Goal: Check status: Check status

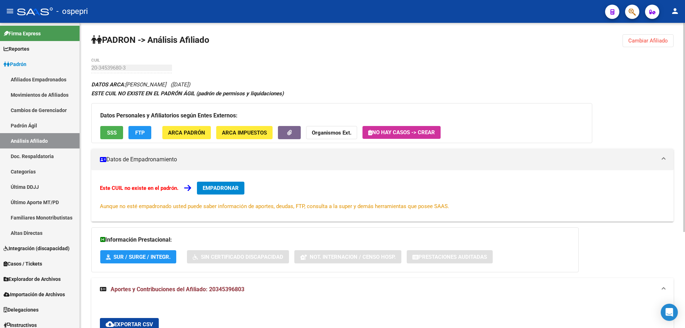
click at [658, 39] on span "Cambiar Afiliado" at bounding box center [648, 40] width 40 height 6
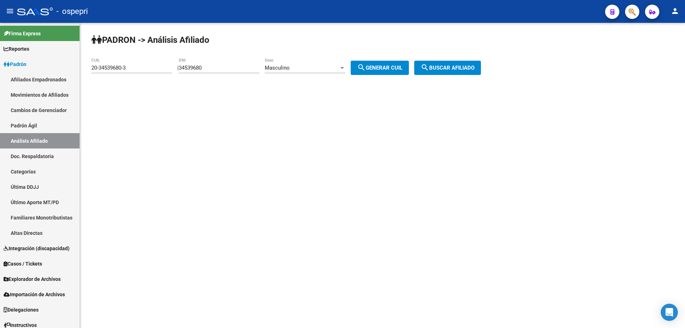
click at [193, 64] on div "34539680 DNI" at bounding box center [219, 65] width 81 height 15
click at [197, 69] on input "34539680" at bounding box center [219, 68] width 81 height 6
paste input "1968065"
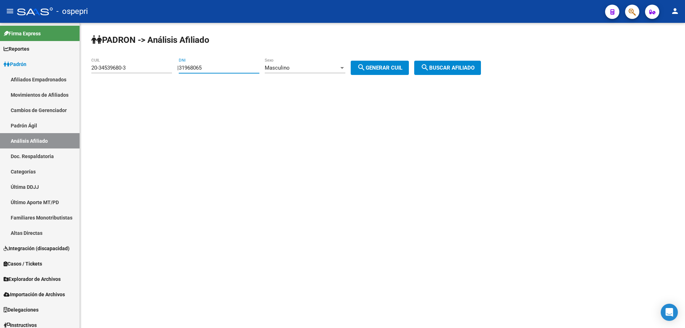
type input "31968065"
click at [379, 69] on span "search Generar CUIL" at bounding box center [379, 68] width 45 height 6
type input "23-31968065-9"
click at [460, 71] on button "search Buscar afiliado" at bounding box center [447, 68] width 67 height 14
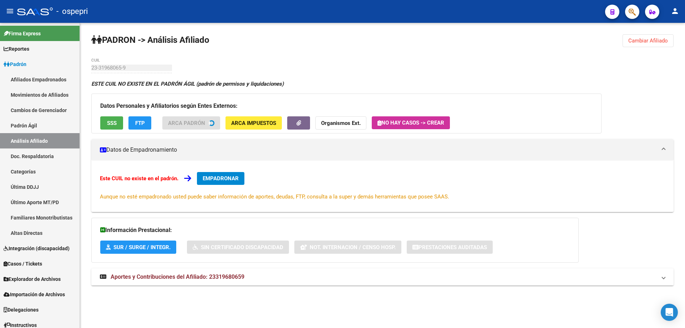
click at [139, 264] on div "ESTE CUIL NO EXISTE EN EL PADRÓN ÁGIL (padrón de permisos y liquidaciones) Dato…" at bounding box center [382, 186] width 582 height 213
click at [154, 273] on strong "Aportes y Contribuciones del Afiliado: 23319680659" at bounding box center [172, 277] width 144 height 8
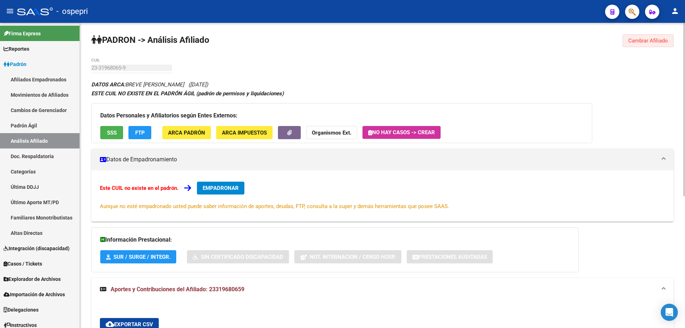
click at [643, 40] on span "Cambiar Afiliado" at bounding box center [648, 40] width 40 height 6
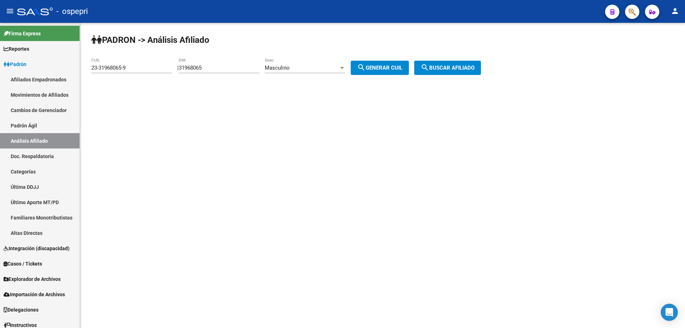
click at [203, 68] on input "31968065" at bounding box center [219, 68] width 81 height 6
paste input "6514268"
type input "36514268"
click at [403, 64] on button "search Generar CUIL" at bounding box center [380, 68] width 58 height 14
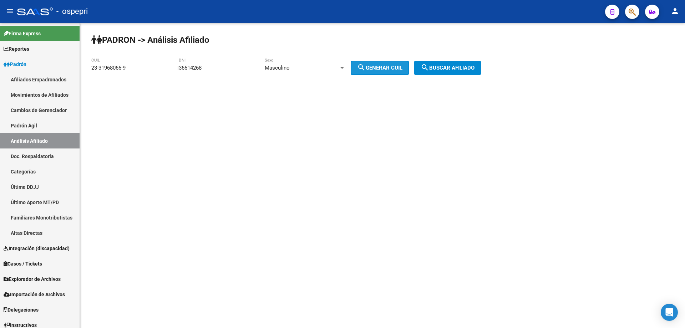
type input "20-36514268-9"
click at [453, 66] on span "search Buscar afiliado" at bounding box center [448, 68] width 54 height 6
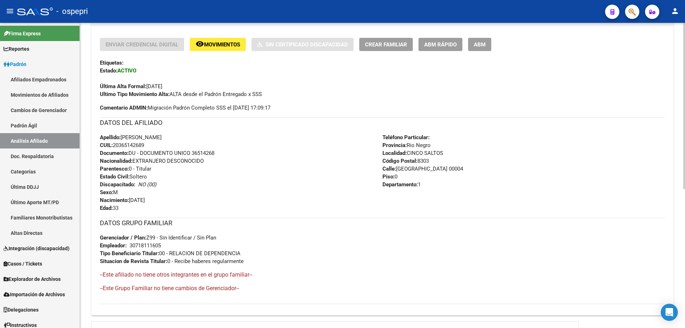
scroll to position [255, 0]
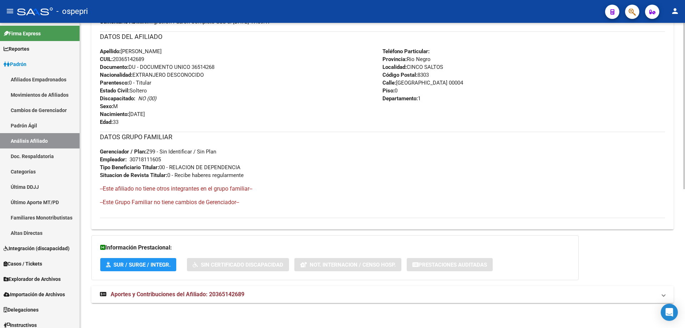
click at [218, 291] on span "Aportes y Contribuciones del Afiliado: 20365142689" at bounding box center [178, 294] width 134 height 7
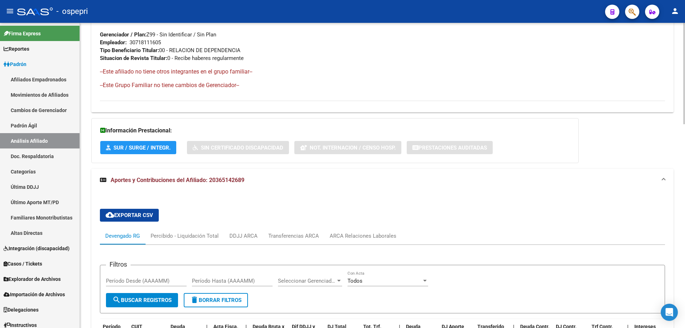
scroll to position [439, 0]
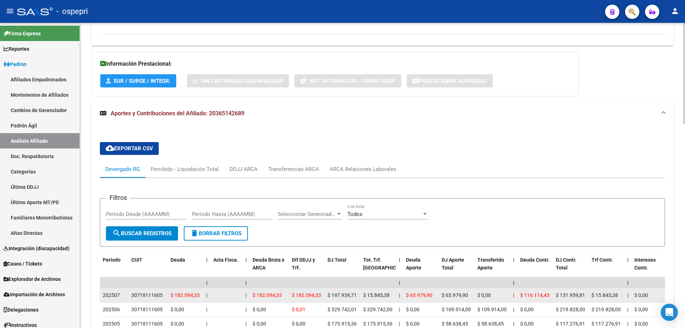
click at [149, 291] on div "30718111605" at bounding box center [146, 295] width 31 height 8
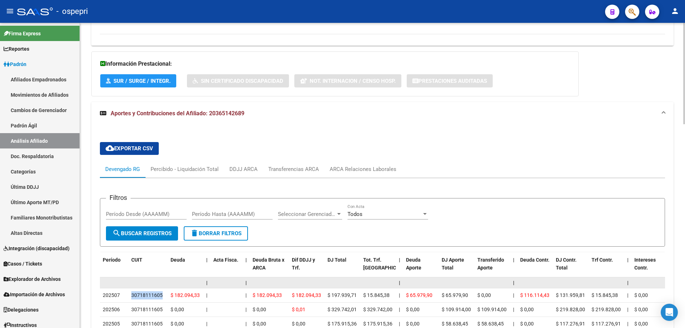
copy div "30718111605"
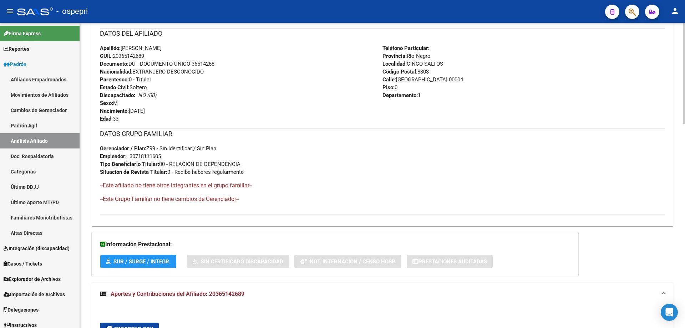
scroll to position [0, 0]
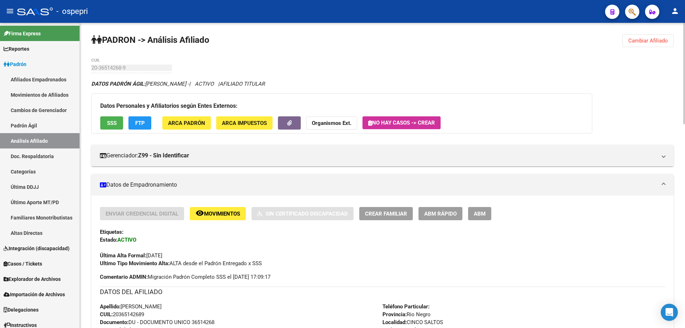
drag, startPoint x: 647, startPoint y: 40, endPoint x: 334, endPoint y: 55, distance: 313.9
click at [647, 40] on span "Cambiar Afiliado" at bounding box center [648, 40] width 40 height 6
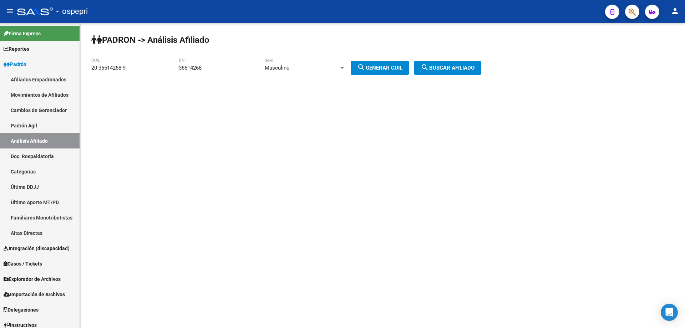
click at [201, 70] on input "36514268" at bounding box center [219, 68] width 81 height 6
paste input "453447"
type input "36453447"
click at [394, 68] on span "search Generar CUIL" at bounding box center [379, 68] width 45 height 6
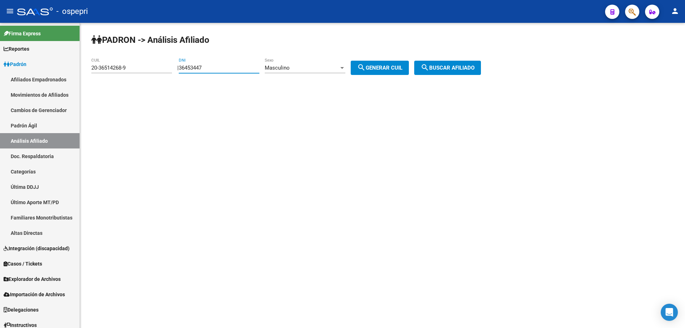
type input "20-36453447-8"
click at [444, 64] on button "search Buscar afiliado" at bounding box center [447, 68] width 67 height 14
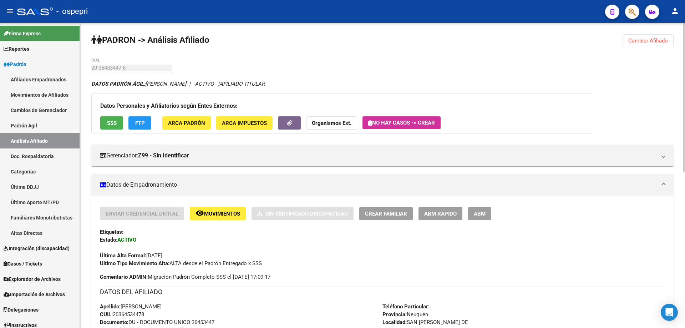
click at [328, 253] on div "Última Alta Formal: [DATE]" at bounding box center [382, 252] width 565 height 16
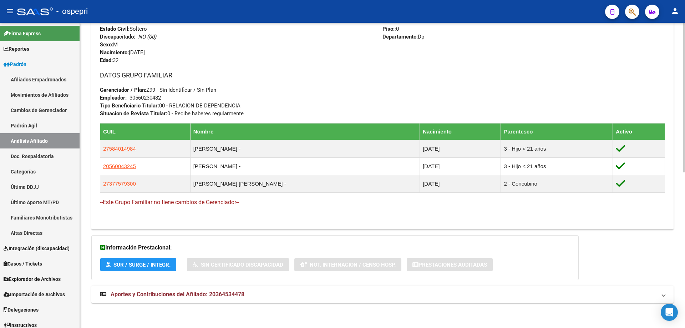
click at [242, 294] on span "Aportes y Contribuciones del Afiliado: 20364534478" at bounding box center [178, 294] width 134 height 7
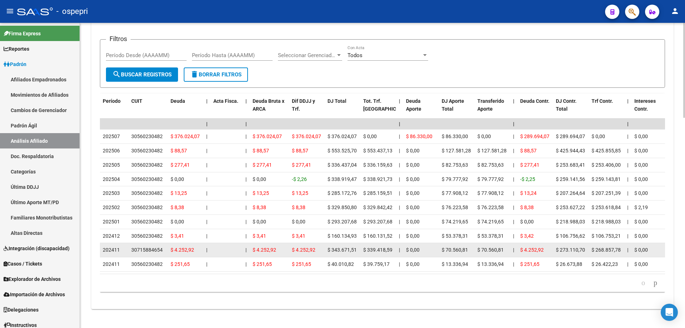
scroll to position [674, 0]
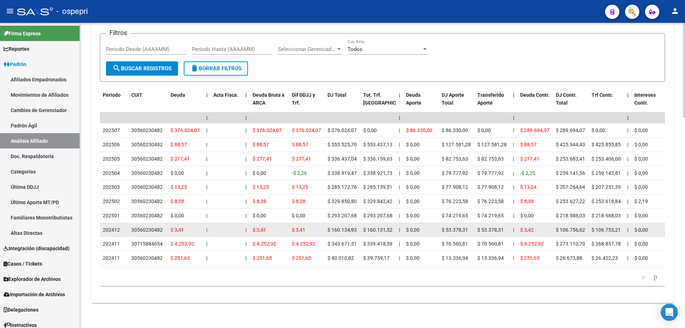
click at [152, 226] on div "30560230482" at bounding box center [146, 230] width 31 height 8
copy div "30560230482"
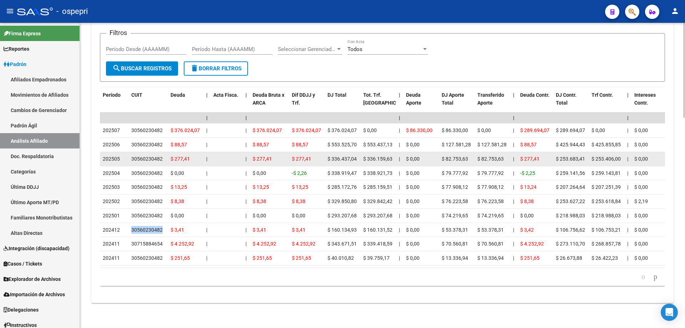
scroll to position [0, 0]
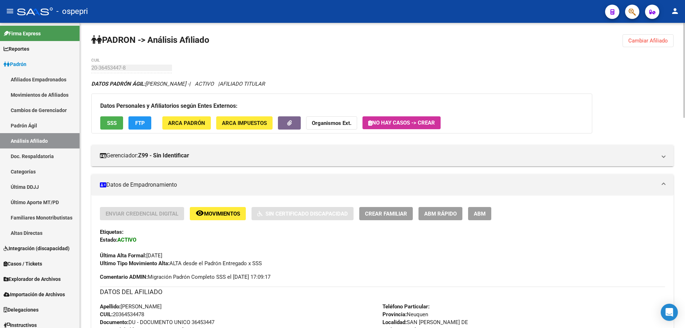
drag, startPoint x: 653, startPoint y: 44, endPoint x: 481, endPoint y: 47, distance: 172.4
click at [652, 44] on button "Cambiar Afiliado" at bounding box center [648, 40] width 51 height 13
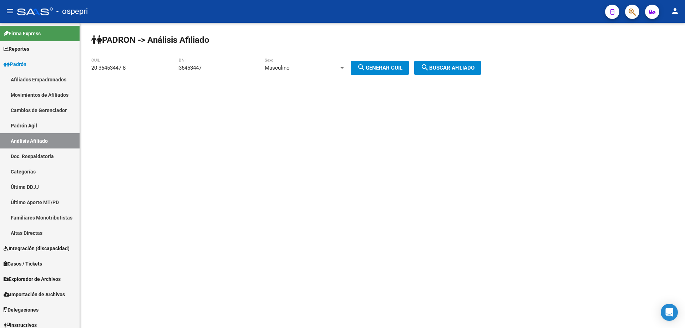
click at [199, 68] on input "36453447" at bounding box center [219, 68] width 81 height 6
paste input "0990592"
type input "30990592"
click at [387, 71] on span "search Generar CUIL" at bounding box center [379, 68] width 45 height 6
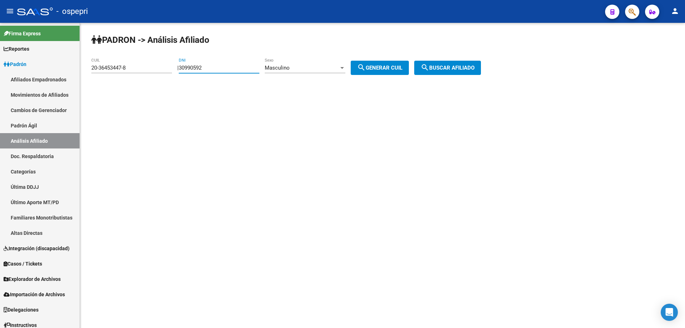
type input "20-30990592-0"
drag, startPoint x: 458, startPoint y: 58, endPoint x: 455, endPoint y: 61, distance: 4.6
click at [458, 58] on div "PADRON -> Análisis Afiliado 20-30990592-0 CUIL | 30990592 DNI Masculino Sexo se…" at bounding box center [382, 60] width 605 height 75
click at [453, 66] on span "search Buscar afiliado" at bounding box center [448, 68] width 54 height 6
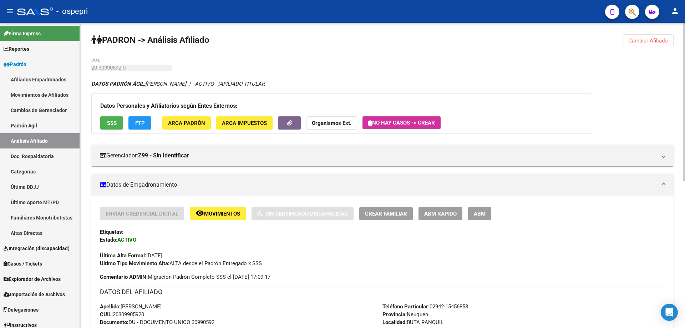
scroll to position [282, 0]
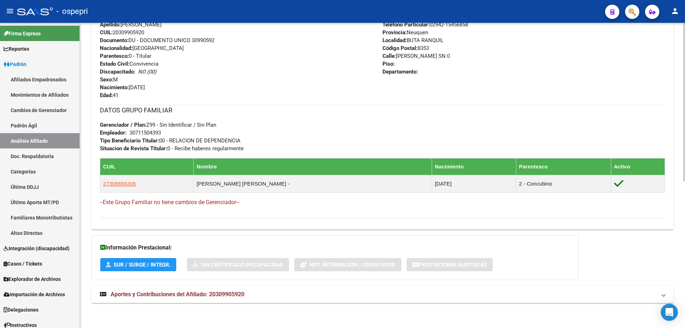
click at [195, 295] on span "Aportes y Contribuciones del Afiliado: 20309905920" at bounding box center [178, 294] width 134 height 7
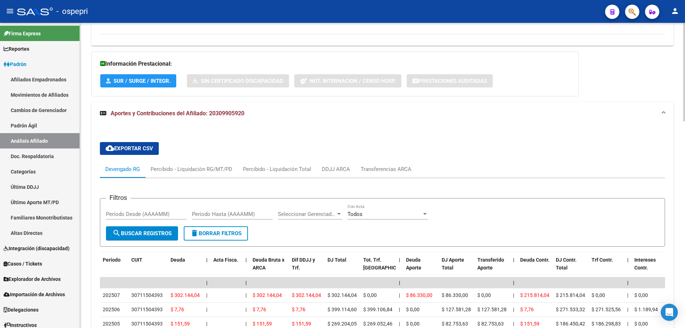
scroll to position [639, 0]
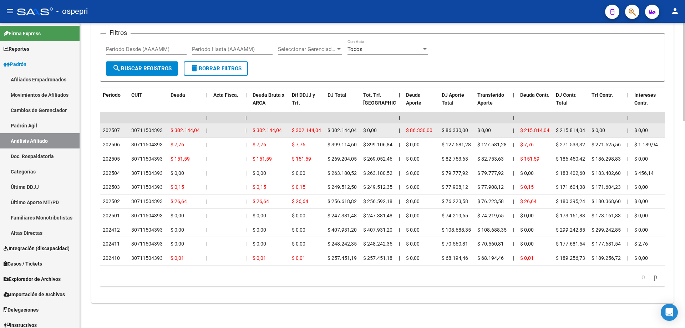
click at [149, 126] on div "30711504393" at bounding box center [146, 130] width 31 height 8
copy div "30711504393"
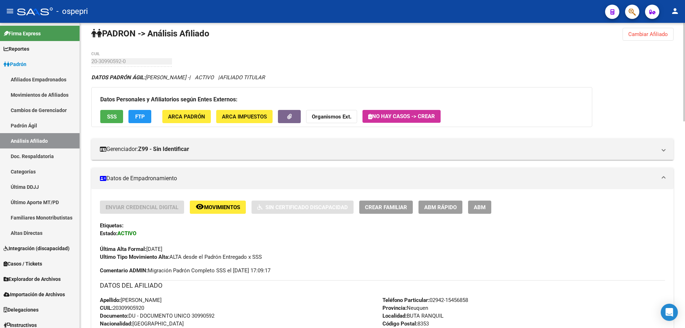
scroll to position [0, 0]
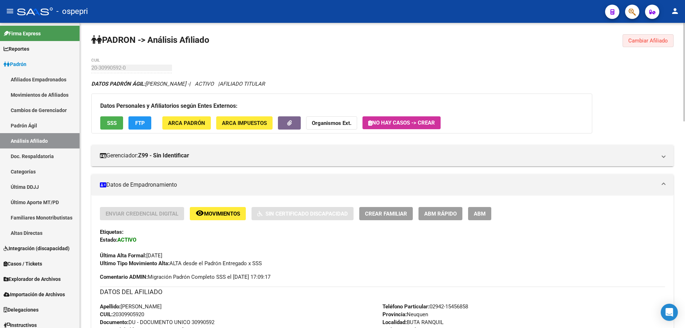
click at [654, 44] on button "Cambiar Afiliado" at bounding box center [648, 40] width 51 height 13
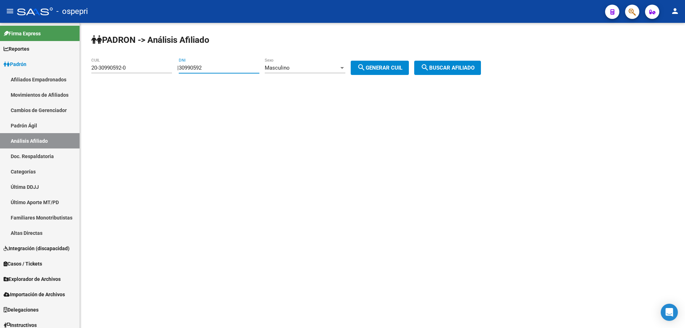
click at [192, 70] on input "30990592" at bounding box center [219, 68] width 81 height 6
click at [193, 70] on input "30990592" at bounding box center [219, 68] width 81 height 6
paste input "29078500"
type input "29078500"
click at [393, 65] on span "search Generar CUIL" at bounding box center [379, 68] width 45 height 6
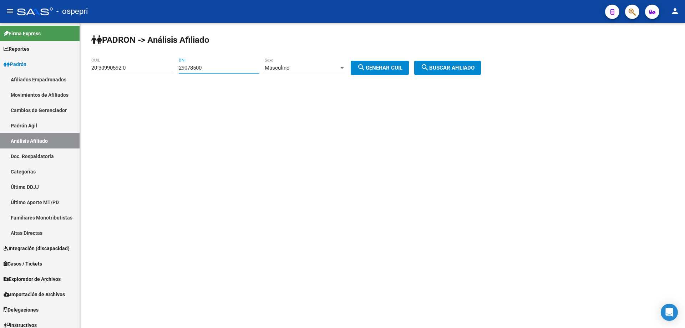
type input "20-29078500-7"
click at [469, 69] on span "search Buscar afiliado" at bounding box center [448, 68] width 54 height 6
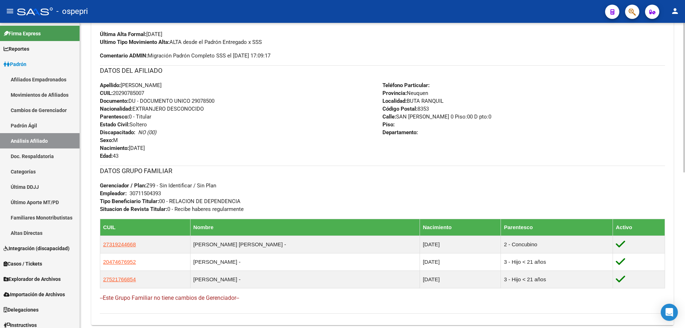
scroll to position [311, 0]
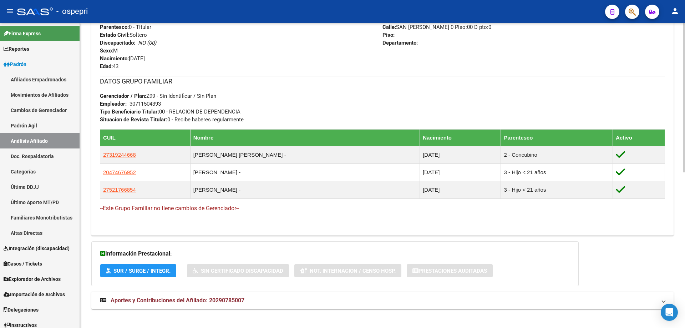
click at [217, 294] on mat-expansion-panel-header "Aportes y Contribuciones del Afiliado: 20290785007" at bounding box center [382, 300] width 582 height 17
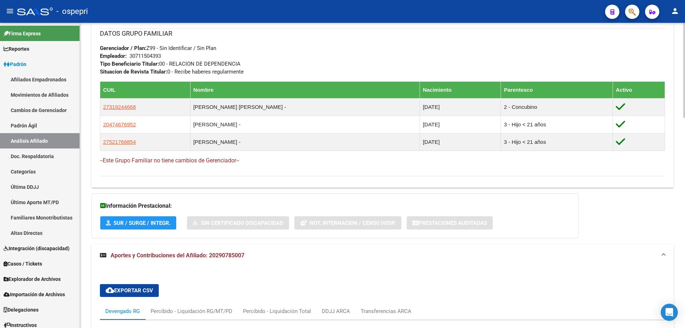
scroll to position [644, 0]
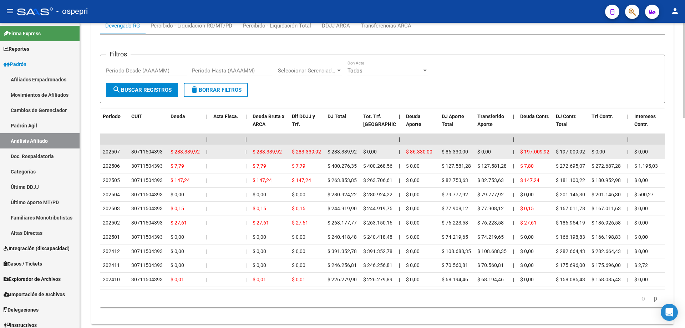
click at [146, 150] on div "30711504393" at bounding box center [146, 152] width 31 height 8
copy div "30711504393"
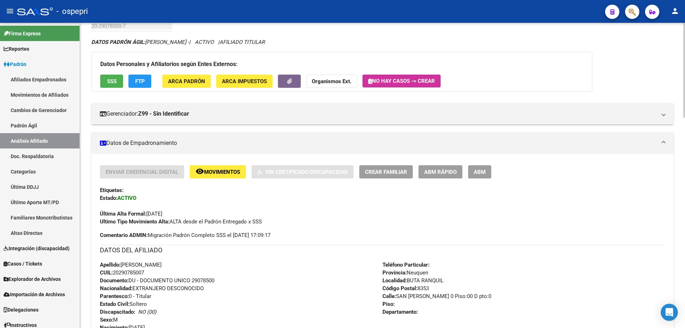
scroll to position [0, 0]
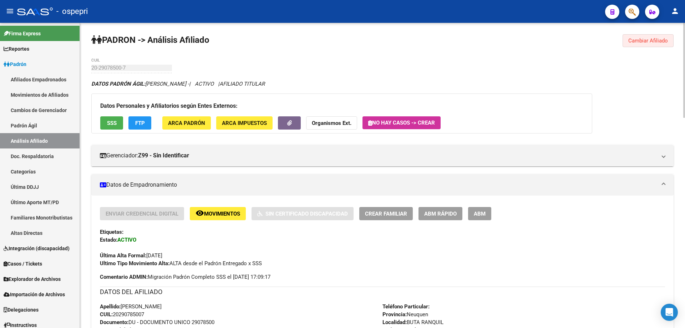
click at [646, 38] on span "Cambiar Afiliado" at bounding box center [648, 40] width 40 height 6
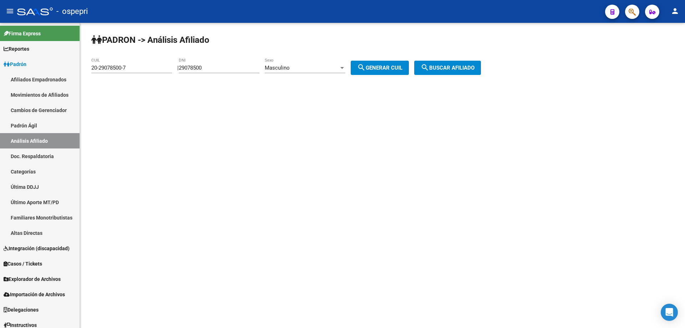
click at [183, 69] on div "| 29078500 DNI Masculino Sexo search Generar CUIL" at bounding box center [295, 68] width 237 height 6
click at [192, 68] on input "29078500" at bounding box center [219, 68] width 81 height 6
paste input "36371381"
type input "36371381"
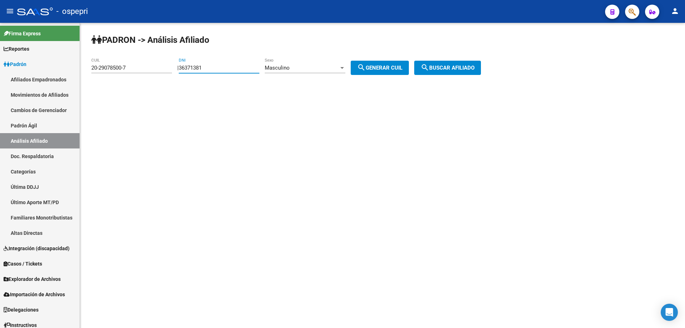
click at [395, 69] on span "search Generar CUIL" at bounding box center [379, 68] width 45 height 6
type input "20-36371381-6"
click at [470, 71] on button "search Buscar afiliado" at bounding box center [447, 68] width 67 height 14
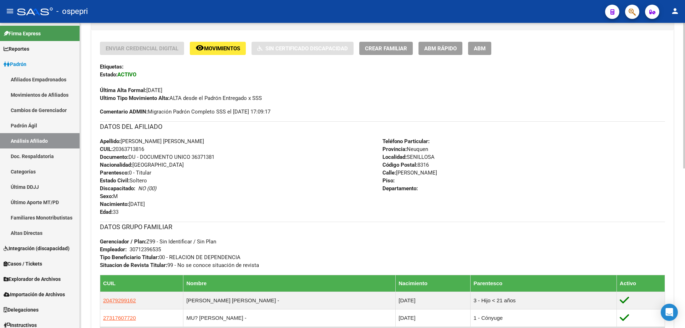
scroll to position [334, 0]
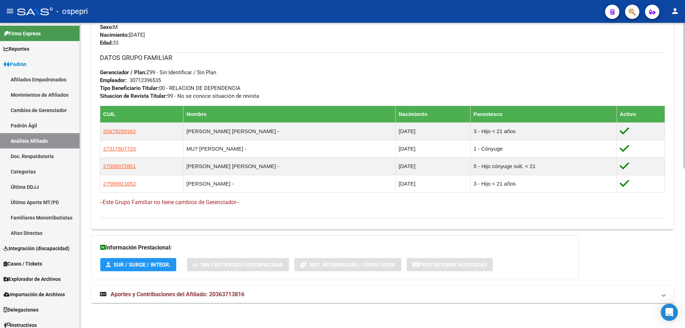
click at [223, 291] on span "Aportes y Contribuciones del Afiliado: 20363713816" at bounding box center [178, 294] width 134 height 7
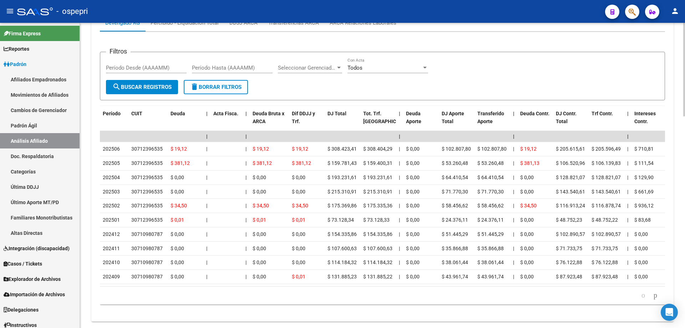
scroll to position [692, 0]
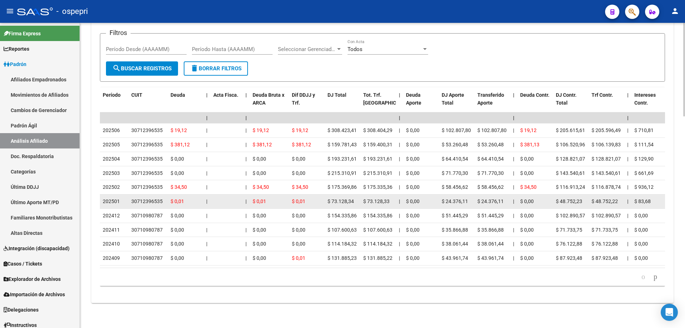
click at [153, 197] on div "30712396535" at bounding box center [146, 201] width 31 height 8
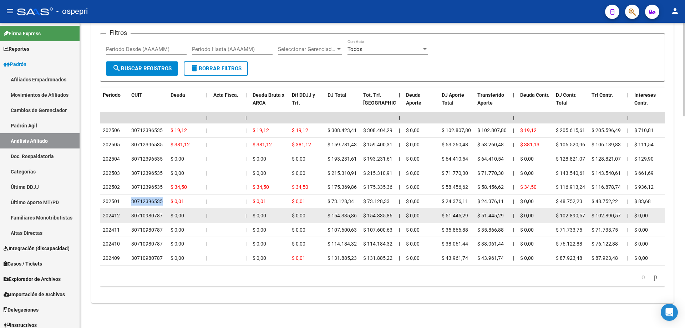
copy div "30712396535"
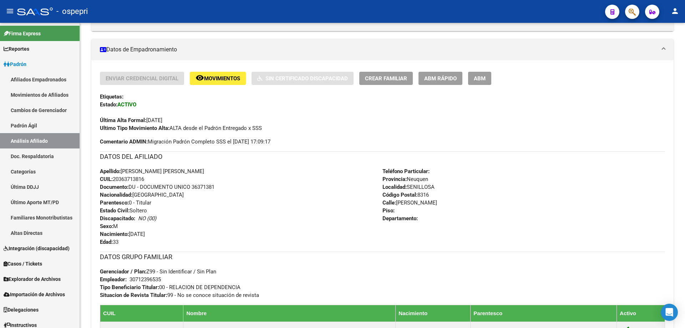
scroll to position [121, 0]
